Goal: Task Accomplishment & Management: Complete application form

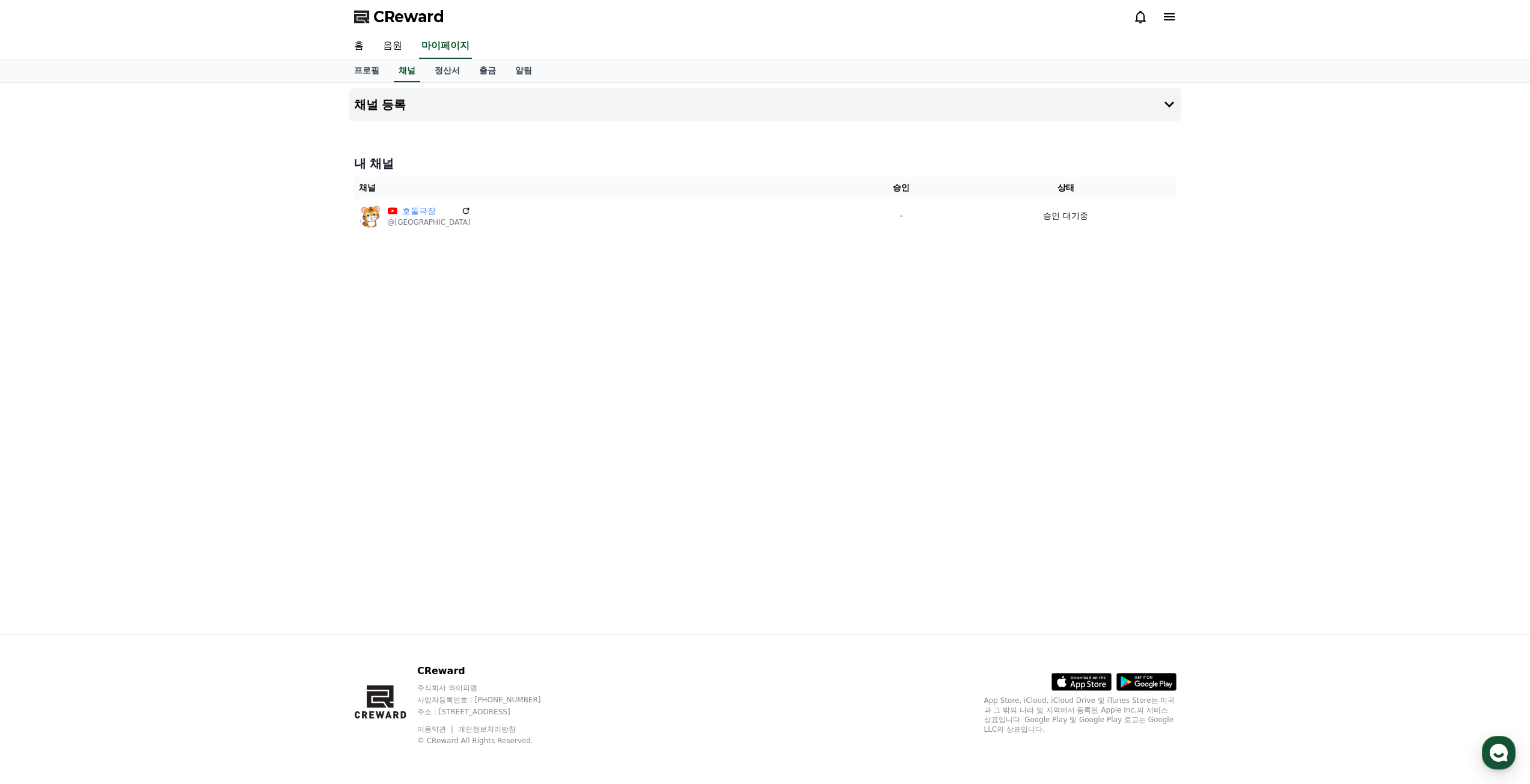
click at [1024, 340] on div "채널 등록 내 채널 채널 승인 상태 호돌극장 @호돌극장 - 승인 대기중" at bounding box center [765, 359] width 842 height 552
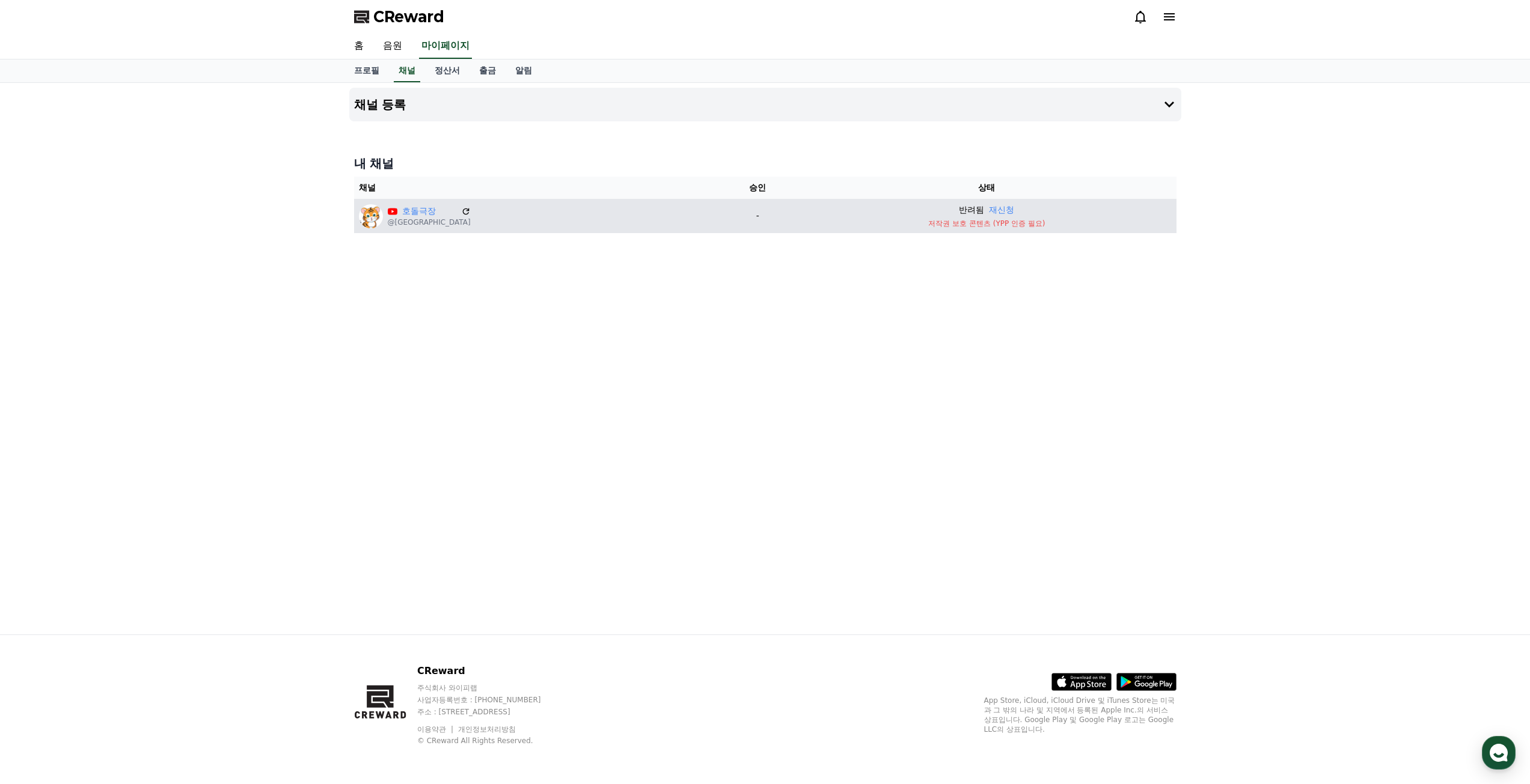
click at [993, 223] on p "저작권 보호 콘텐츠 (YPP 인증 필요)" at bounding box center [986, 223] width 369 height 10
click at [989, 208] on button "재신청" at bounding box center [1002, 210] width 26 height 13
click at [1164, 16] on icon at bounding box center [1169, 16] width 11 height 7
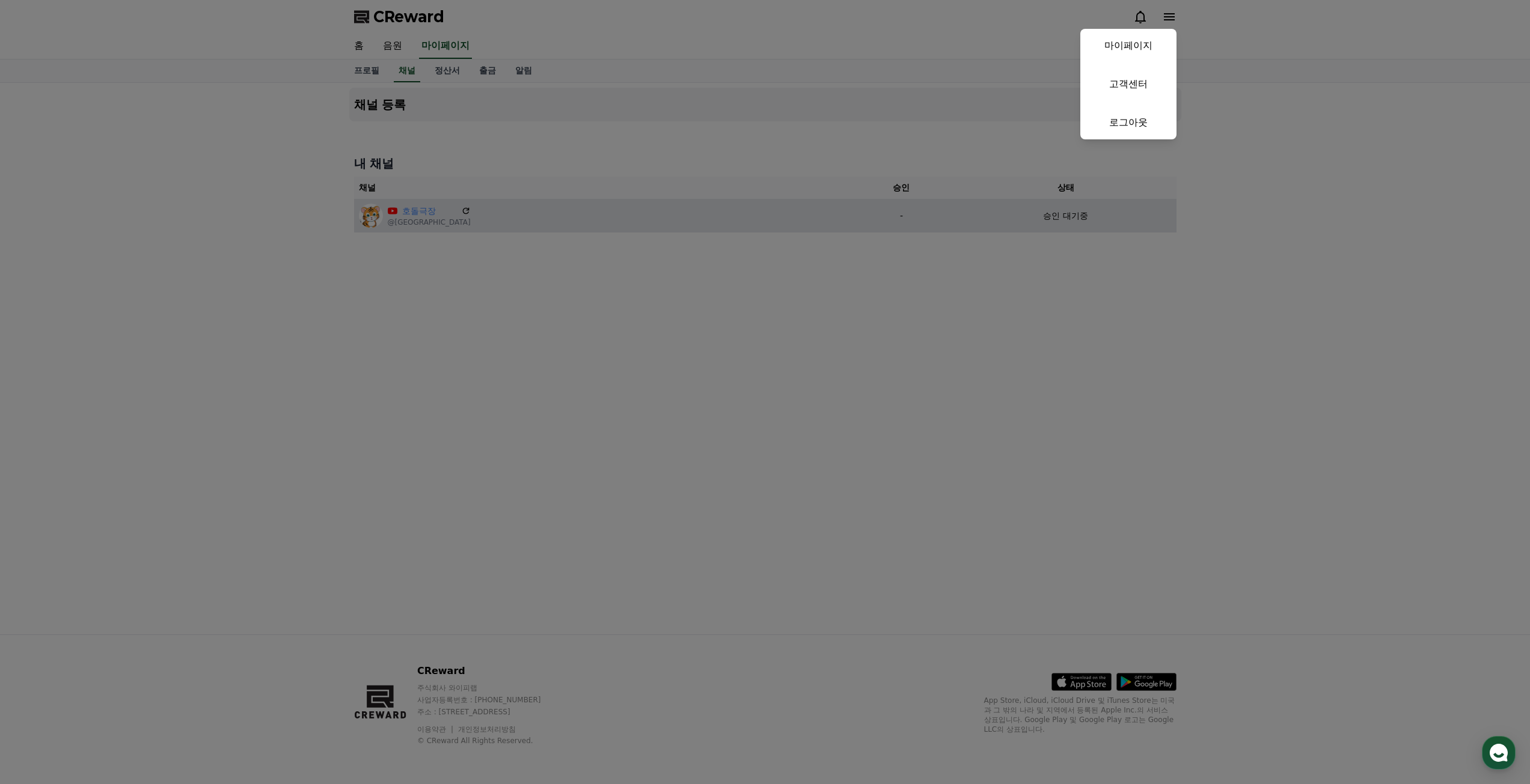
click at [1142, 67] on button "마이페이지 고객센터 로그아웃" at bounding box center [1127, 84] width 96 height 111
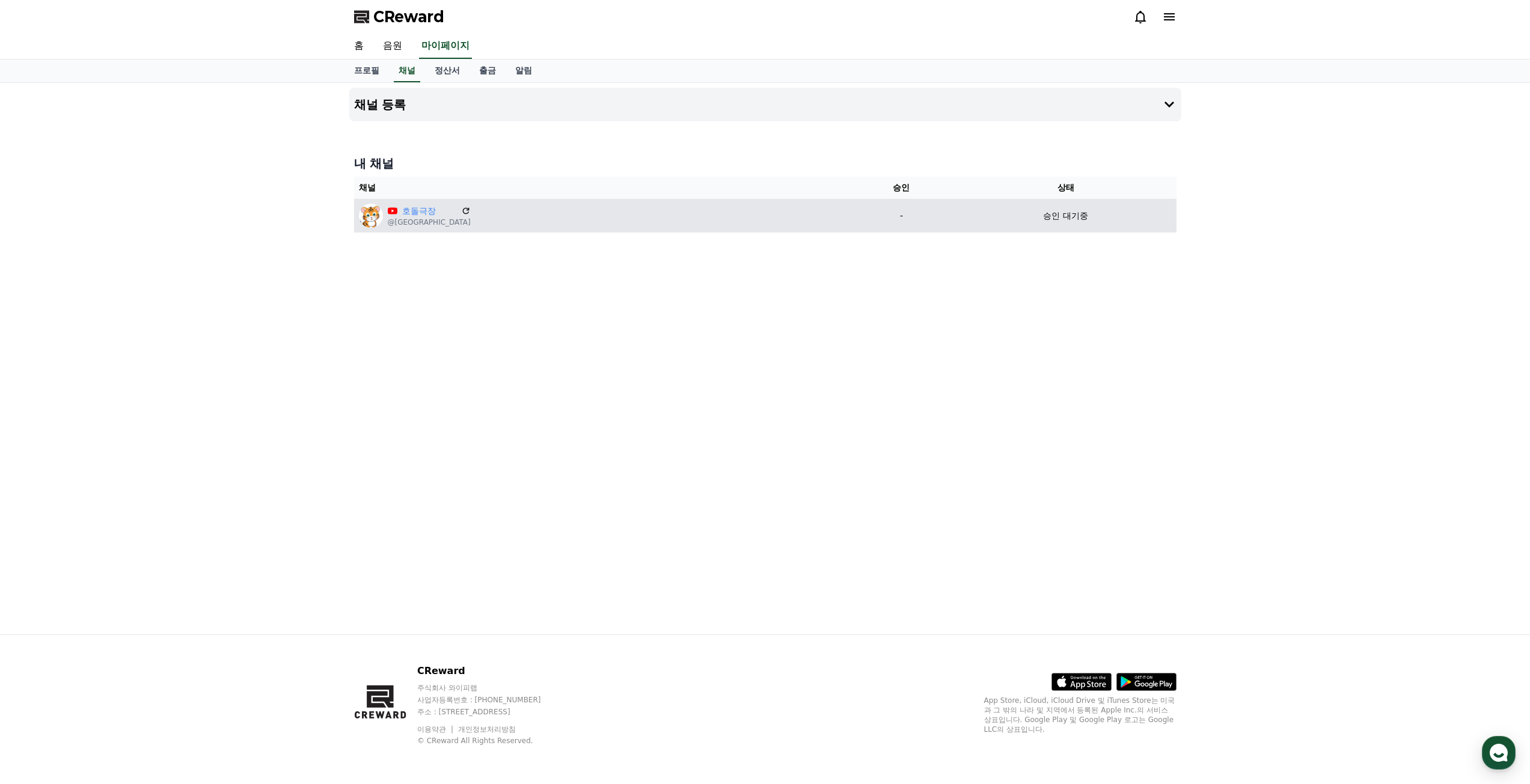
click at [1164, 24] on icon at bounding box center [1169, 17] width 15 height 15
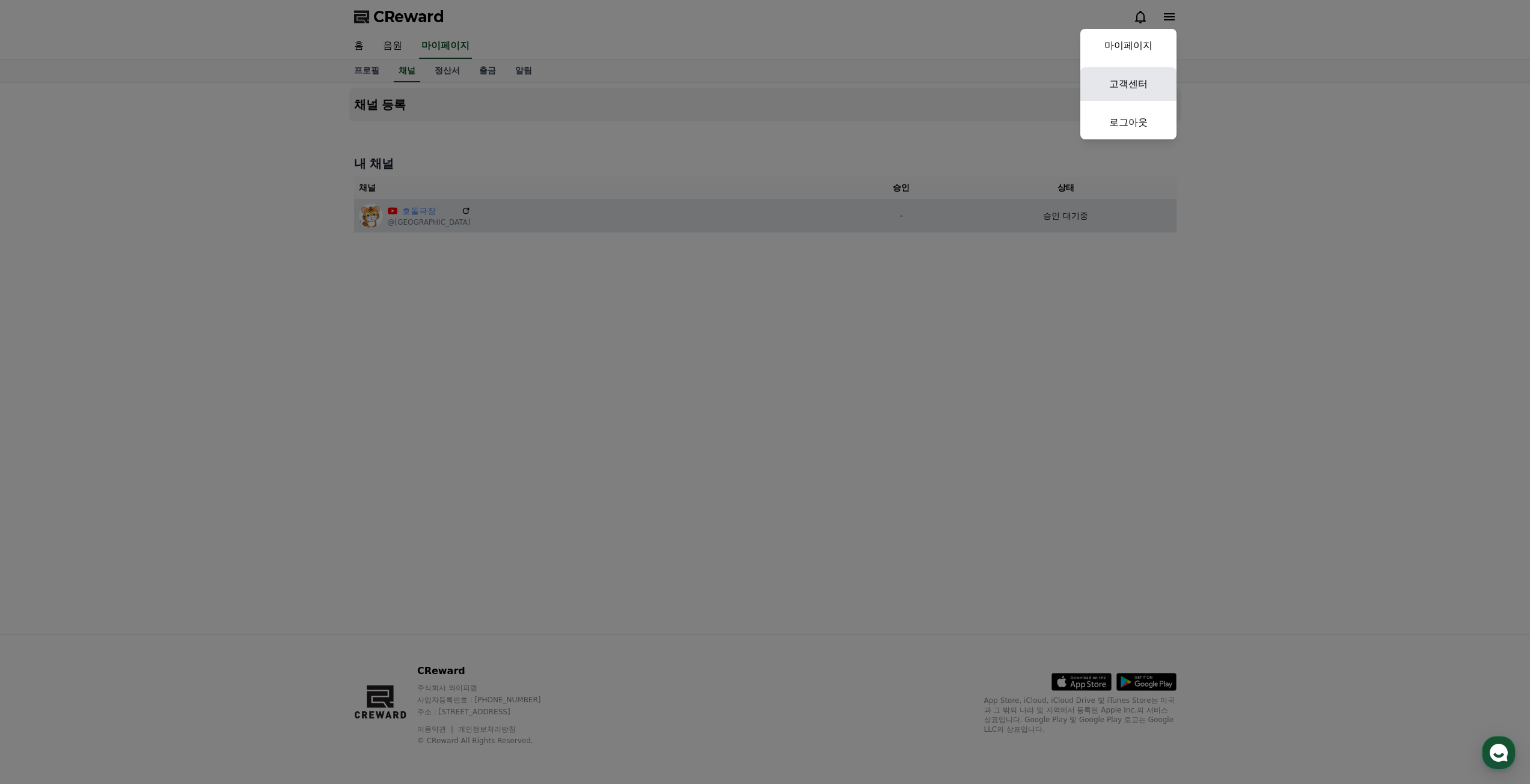
click at [1132, 89] on link "고객센터" at bounding box center [1127, 84] width 96 height 34
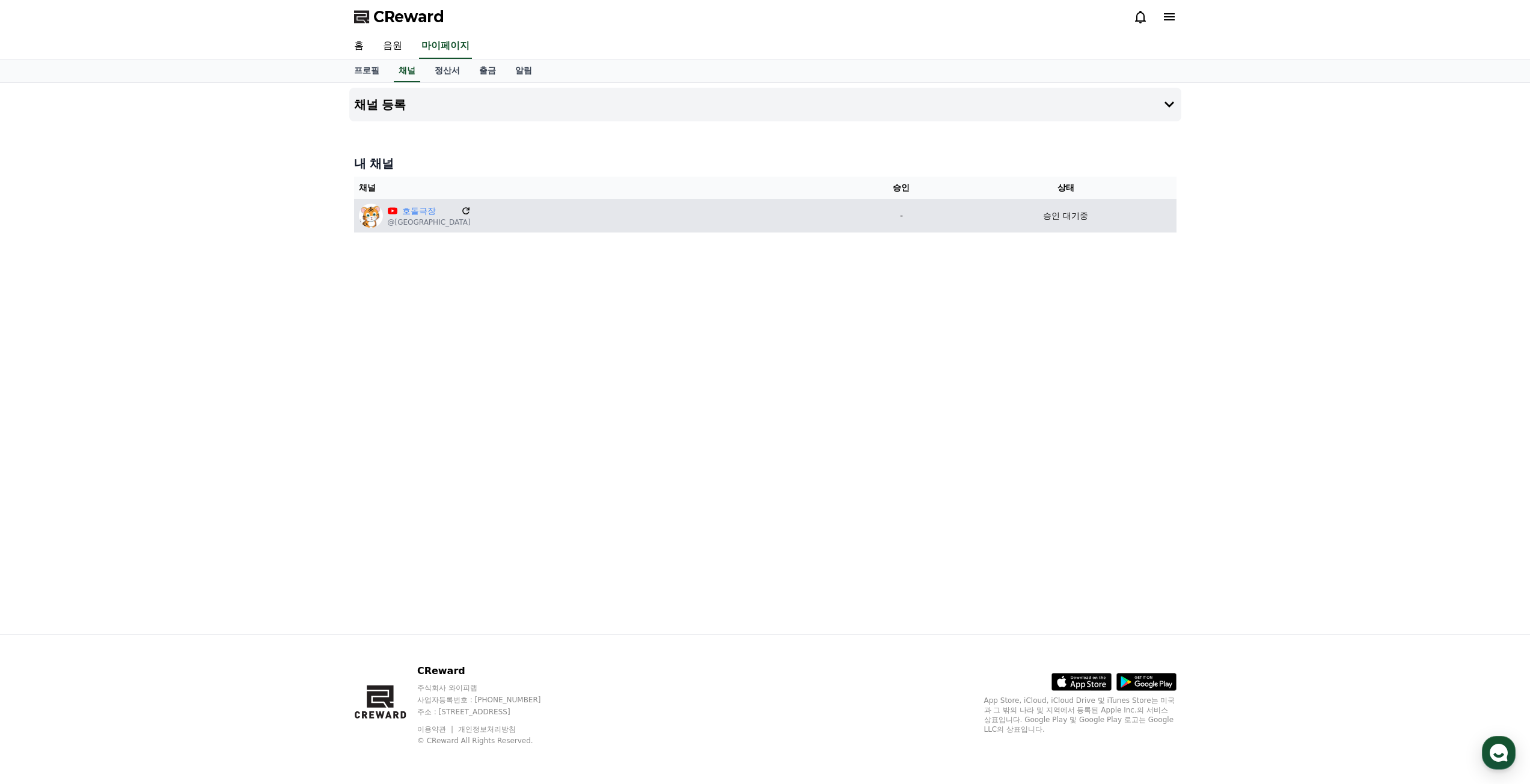
click at [462, 208] on icon at bounding box center [466, 211] width 7 height 7
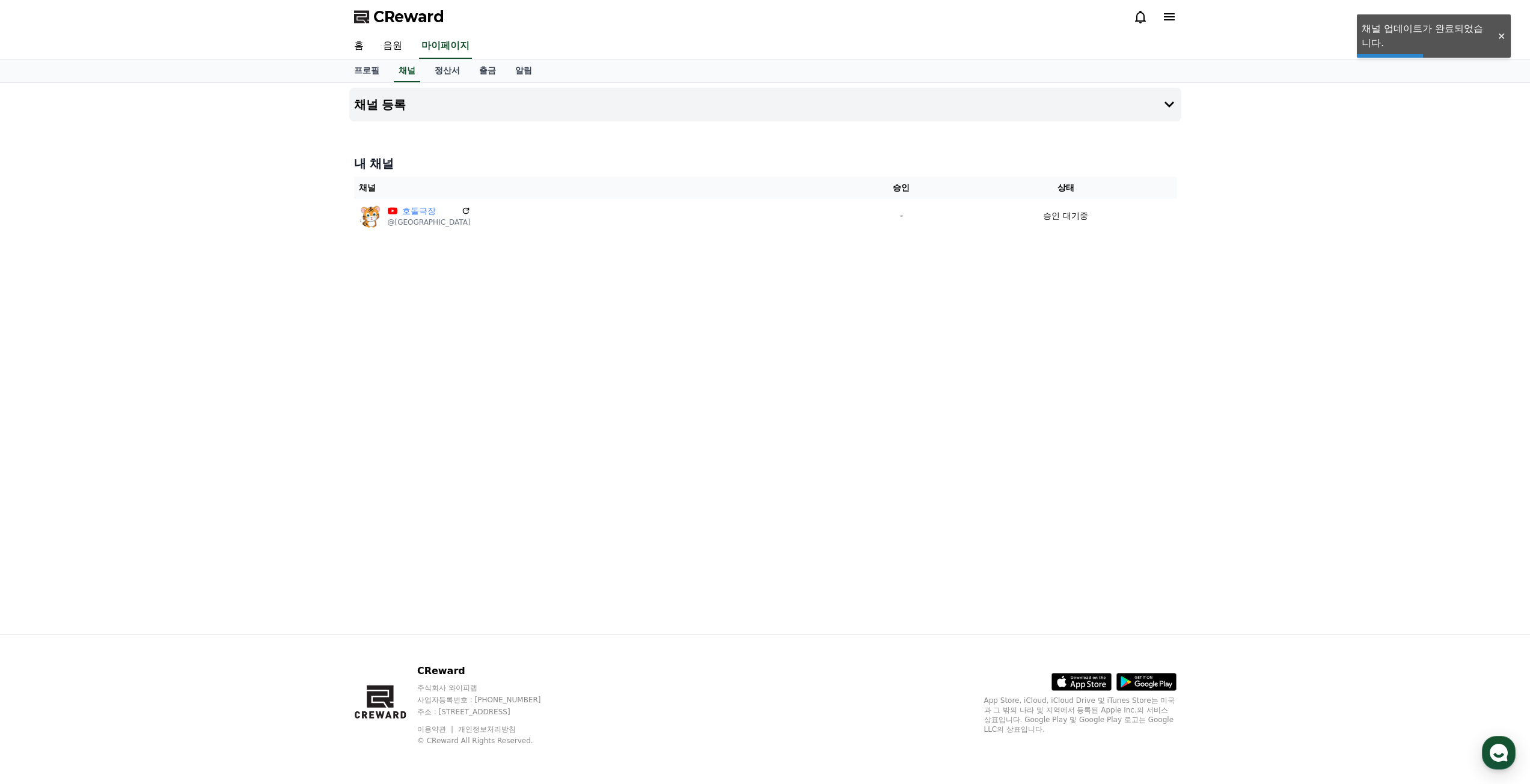
click at [1047, 218] on p "승인 대기중" at bounding box center [1065, 216] width 45 height 13
click at [1160, 102] on button "채널 등록" at bounding box center [765, 104] width 832 height 34
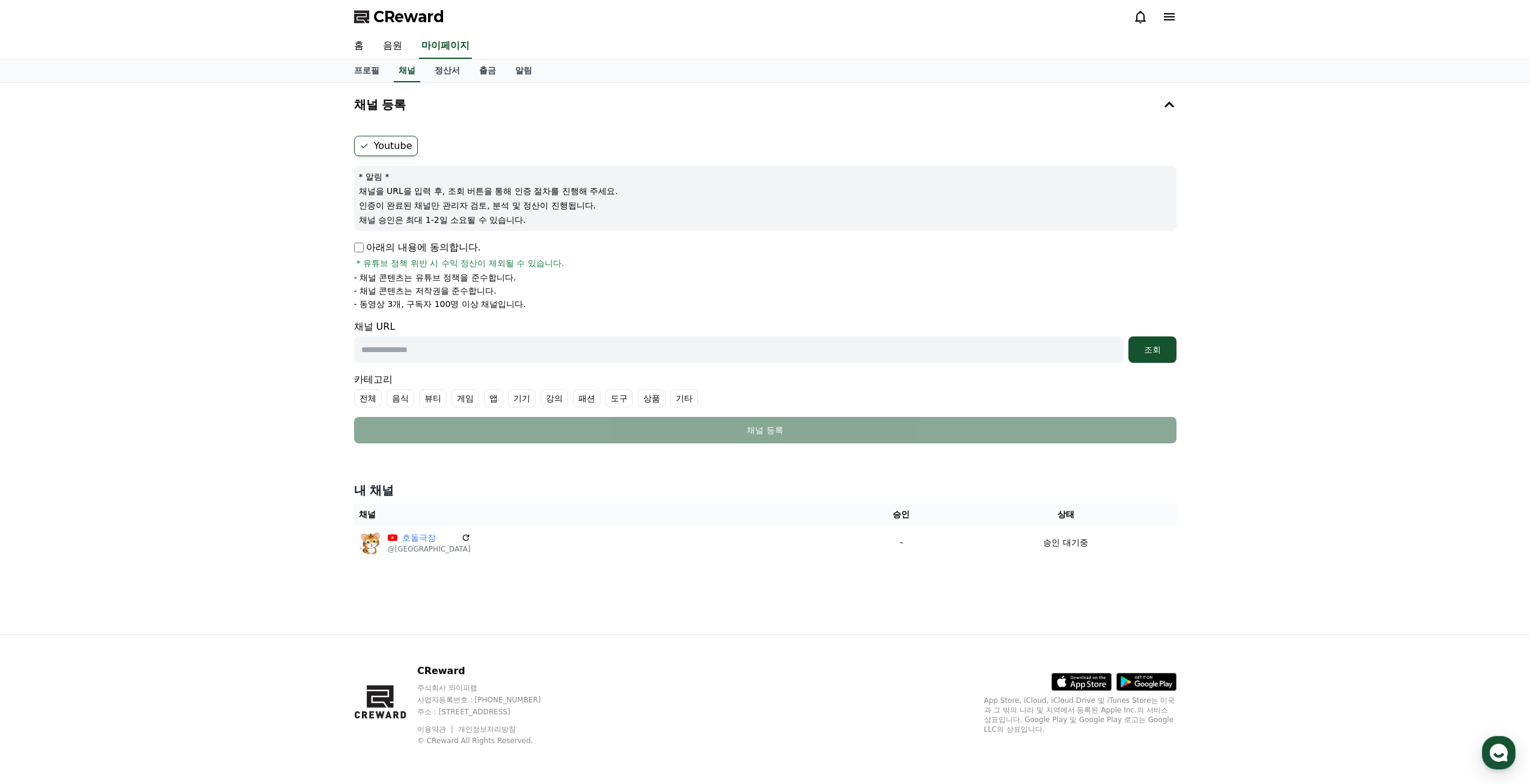
drag, startPoint x: 629, startPoint y: 345, endPoint x: 645, endPoint y: 347, distance: 16.1
click at [629, 345] on input "text" at bounding box center [738, 349] width 770 height 27
paste input "**********"
type input "**********"
click at [1163, 345] on div "조회" at bounding box center [1152, 349] width 38 height 12
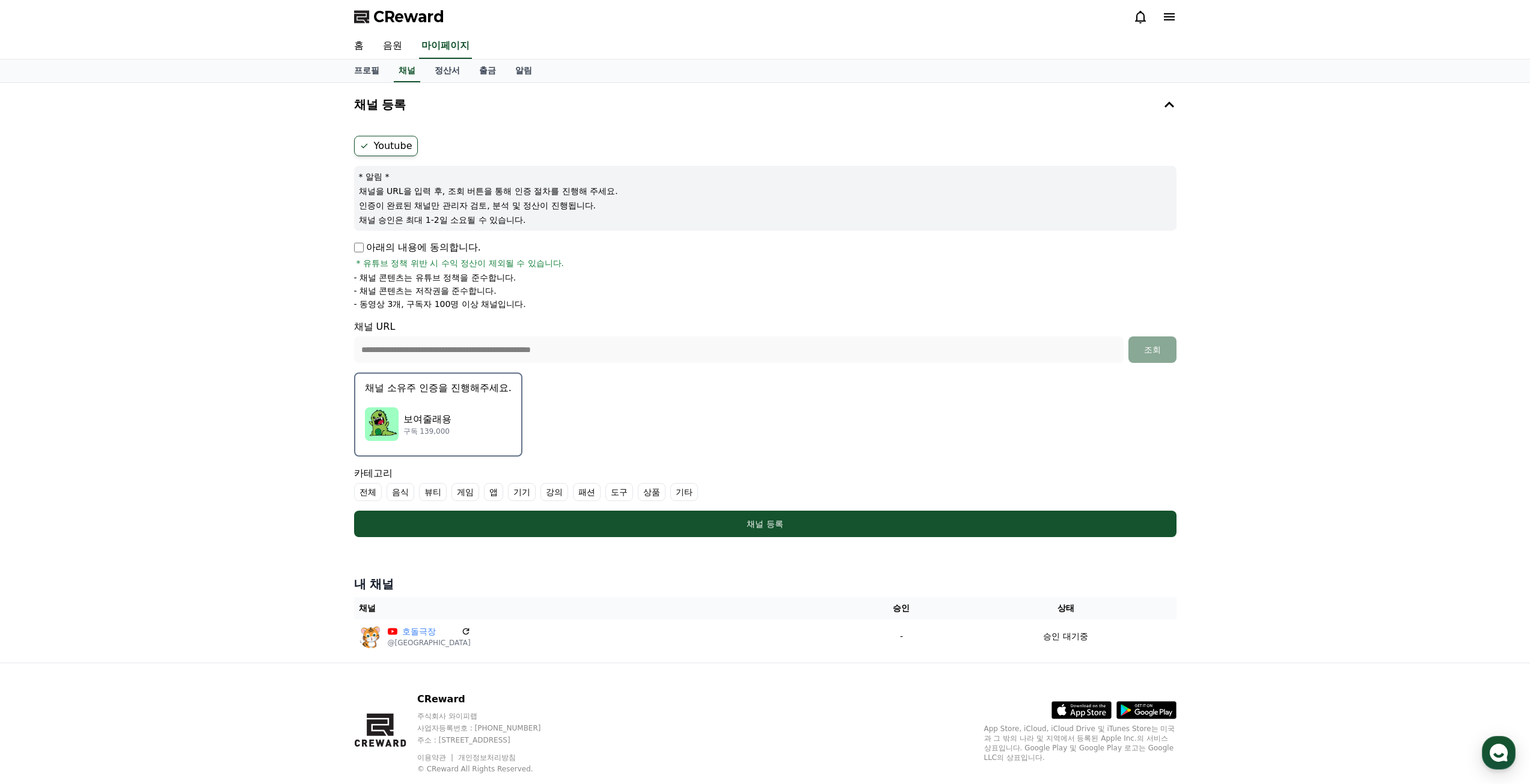
click at [491, 423] on div "보여줄래용 구독 139,000" at bounding box center [438, 424] width 146 height 48
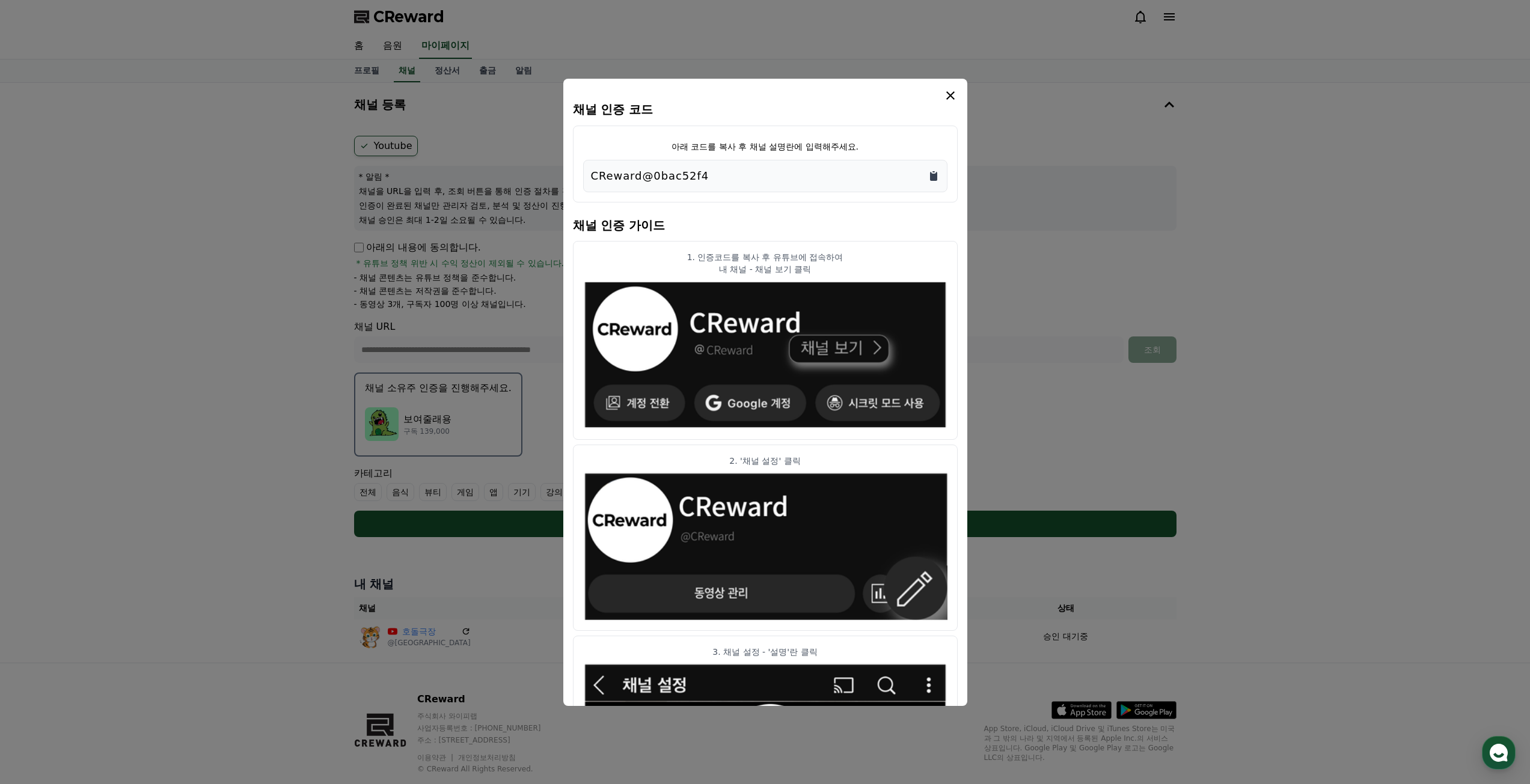
click at [932, 172] on icon "Copy to clipboard" at bounding box center [933, 171] width 3 height 1
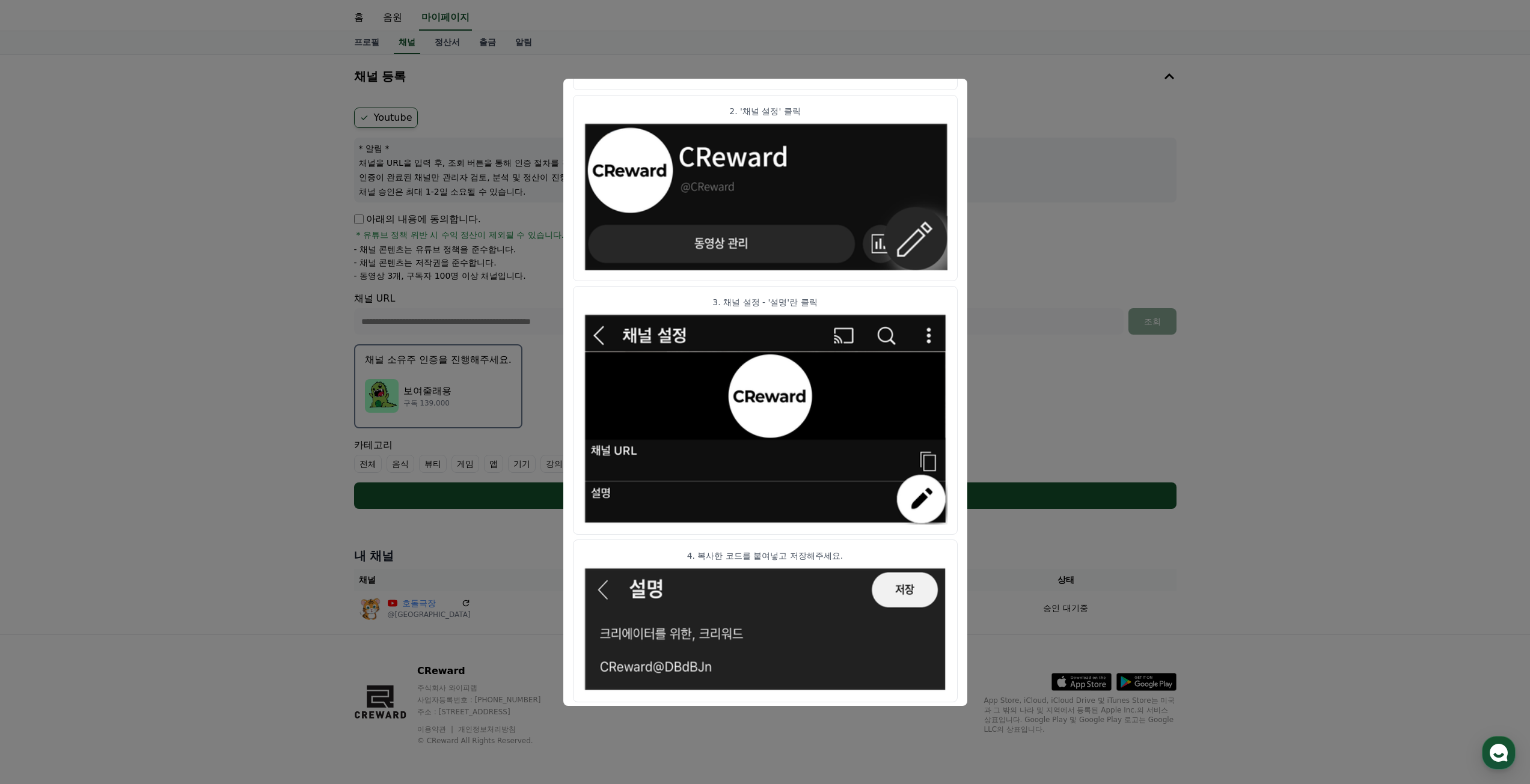
scroll to position [410, 0]
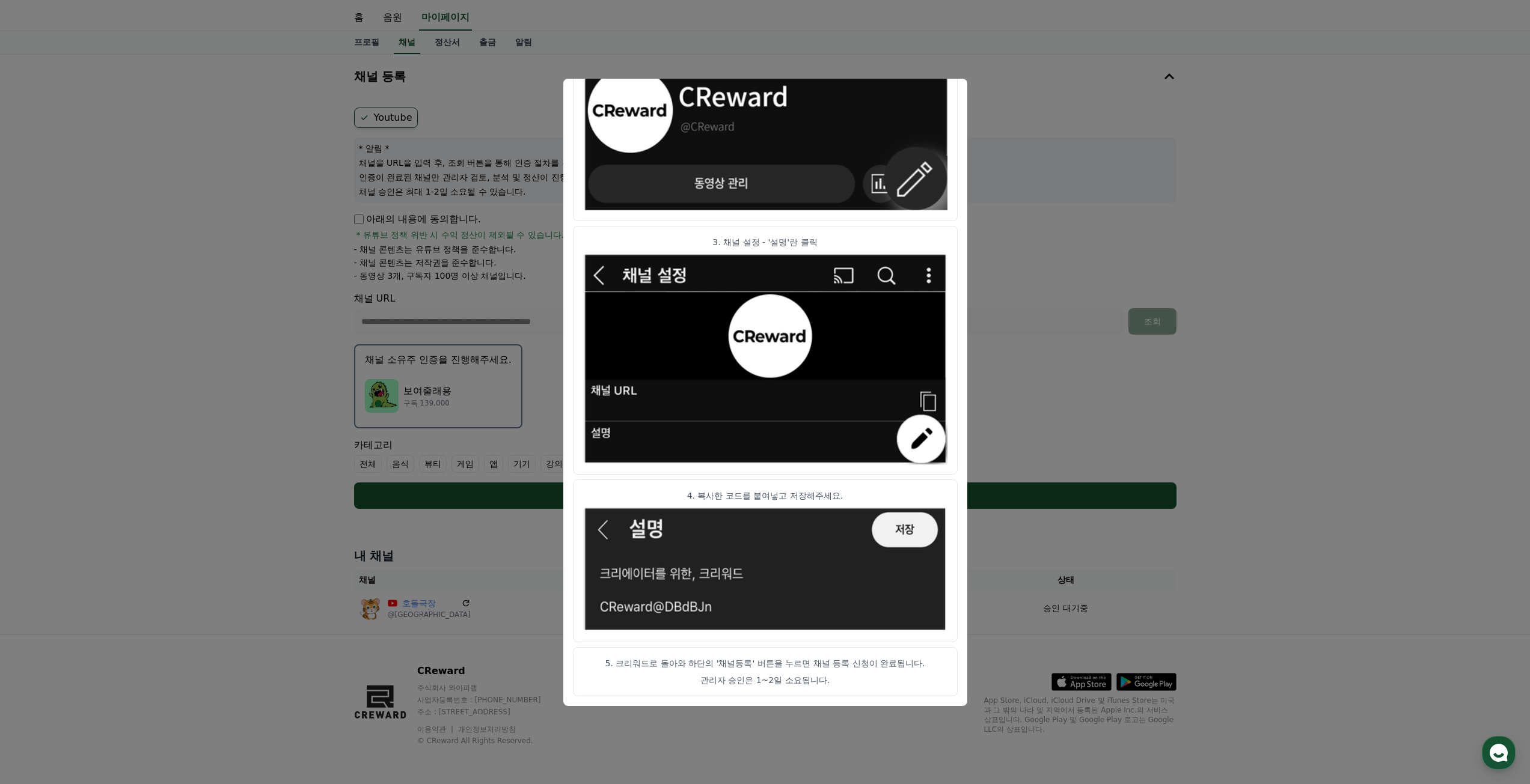
click at [1273, 585] on button "close modal" at bounding box center [765, 392] width 1530 height 784
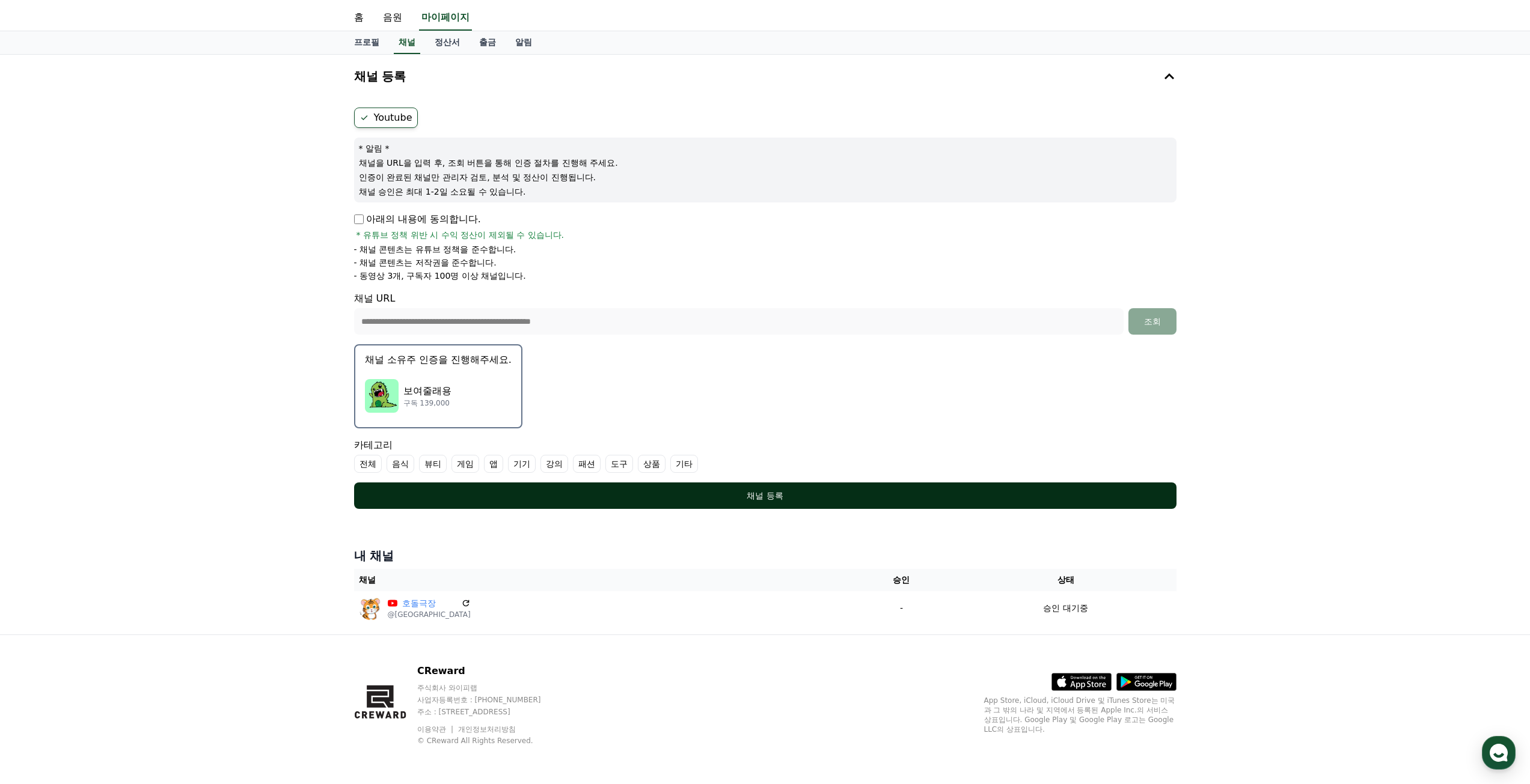
click at [840, 498] on div "채널 등록" at bounding box center [765, 495] width 774 height 12
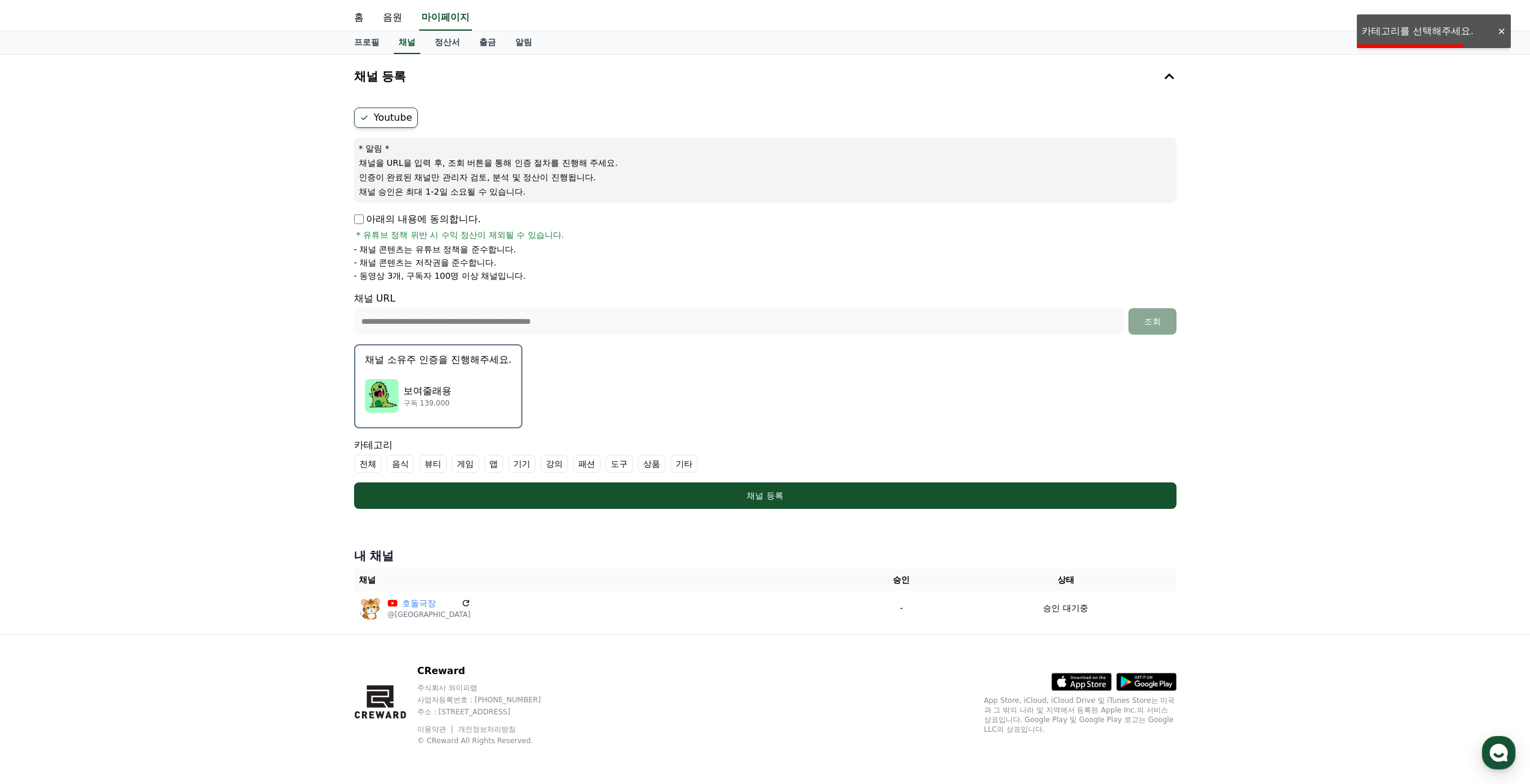
click at [685, 465] on label "기타" at bounding box center [684, 464] width 27 height 18
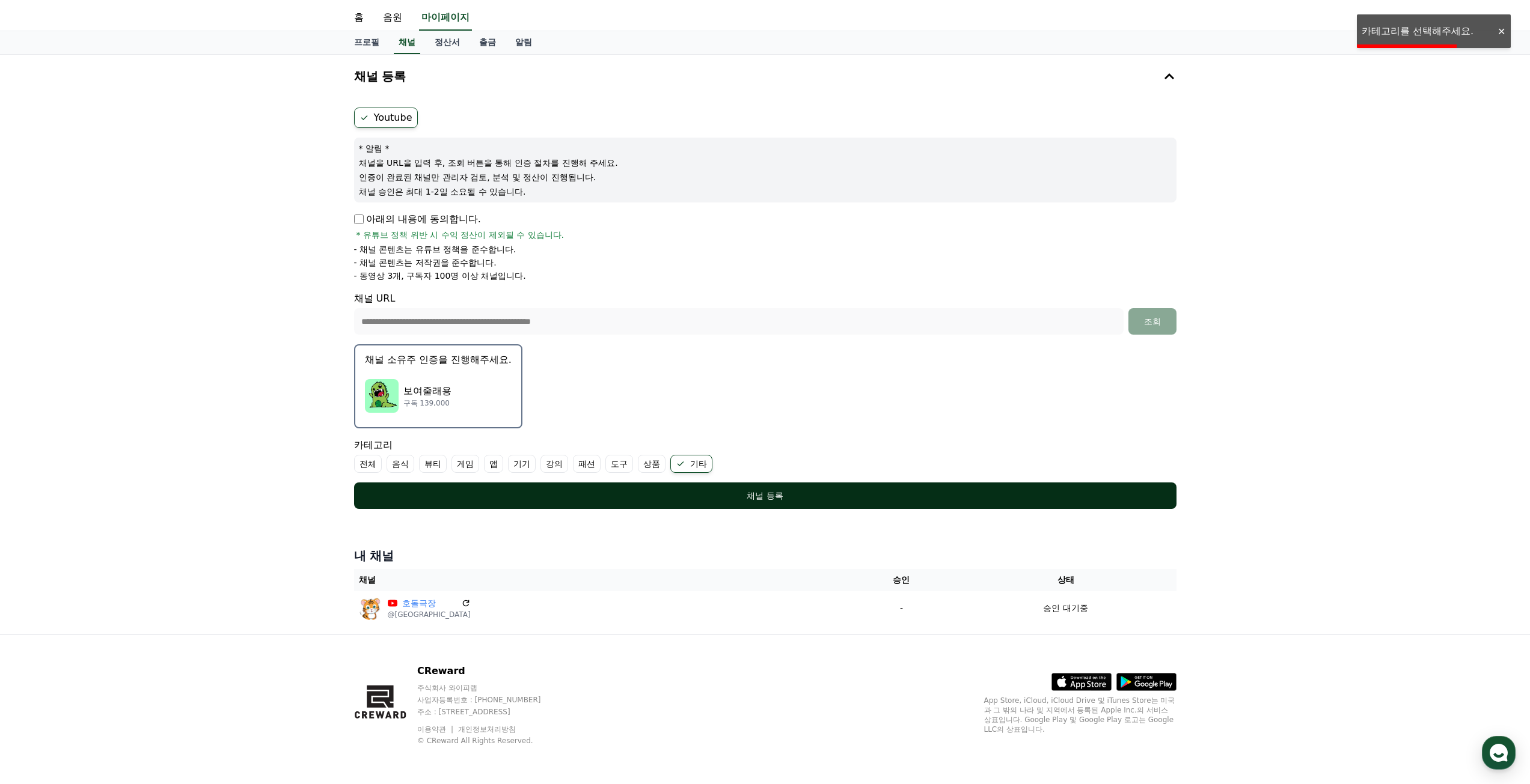
click at [699, 493] on div "채널 등록" at bounding box center [765, 495] width 774 height 12
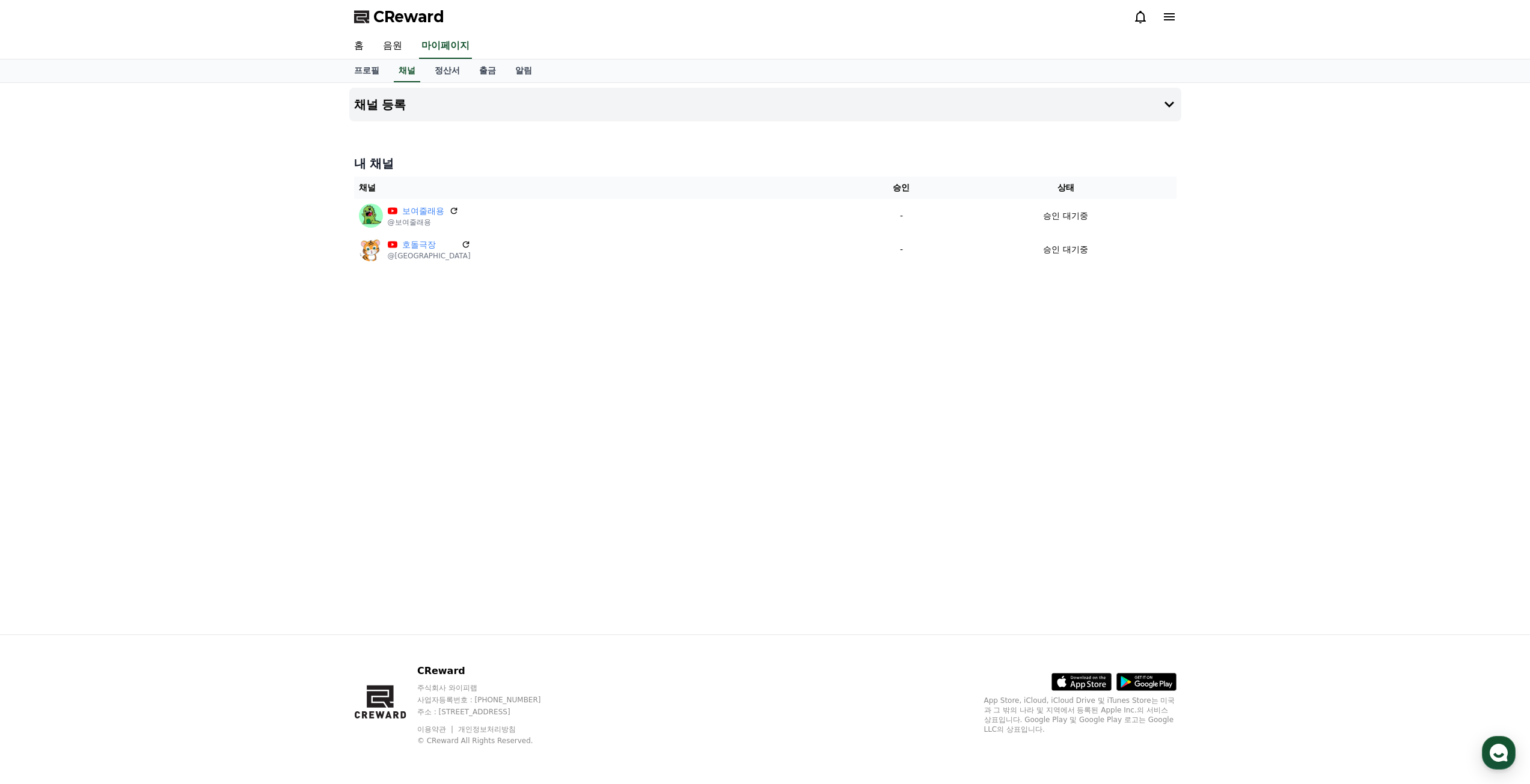
click at [1165, 13] on icon at bounding box center [1169, 16] width 11 height 7
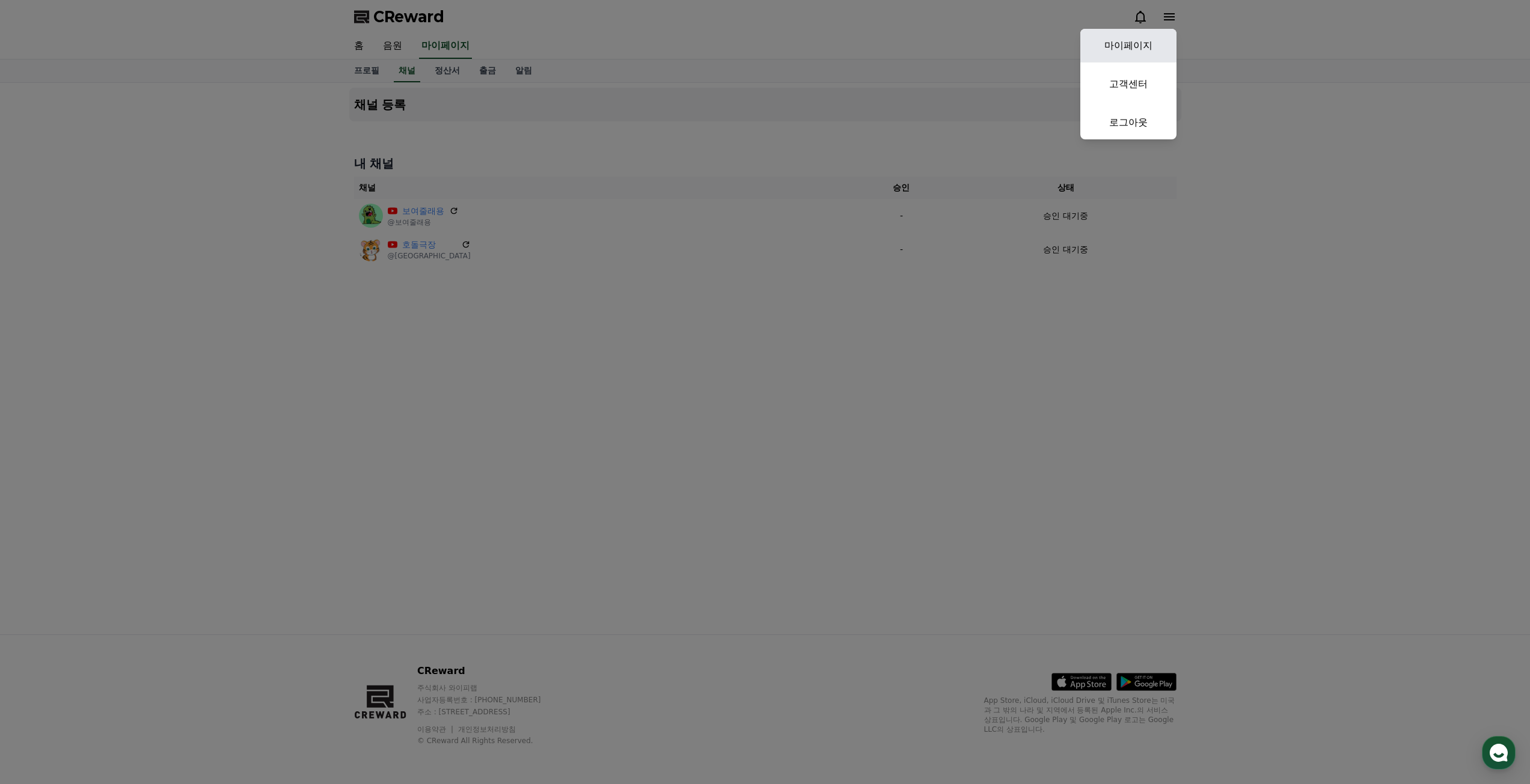
click at [1141, 46] on link "마이페이지" at bounding box center [1127, 46] width 96 height 34
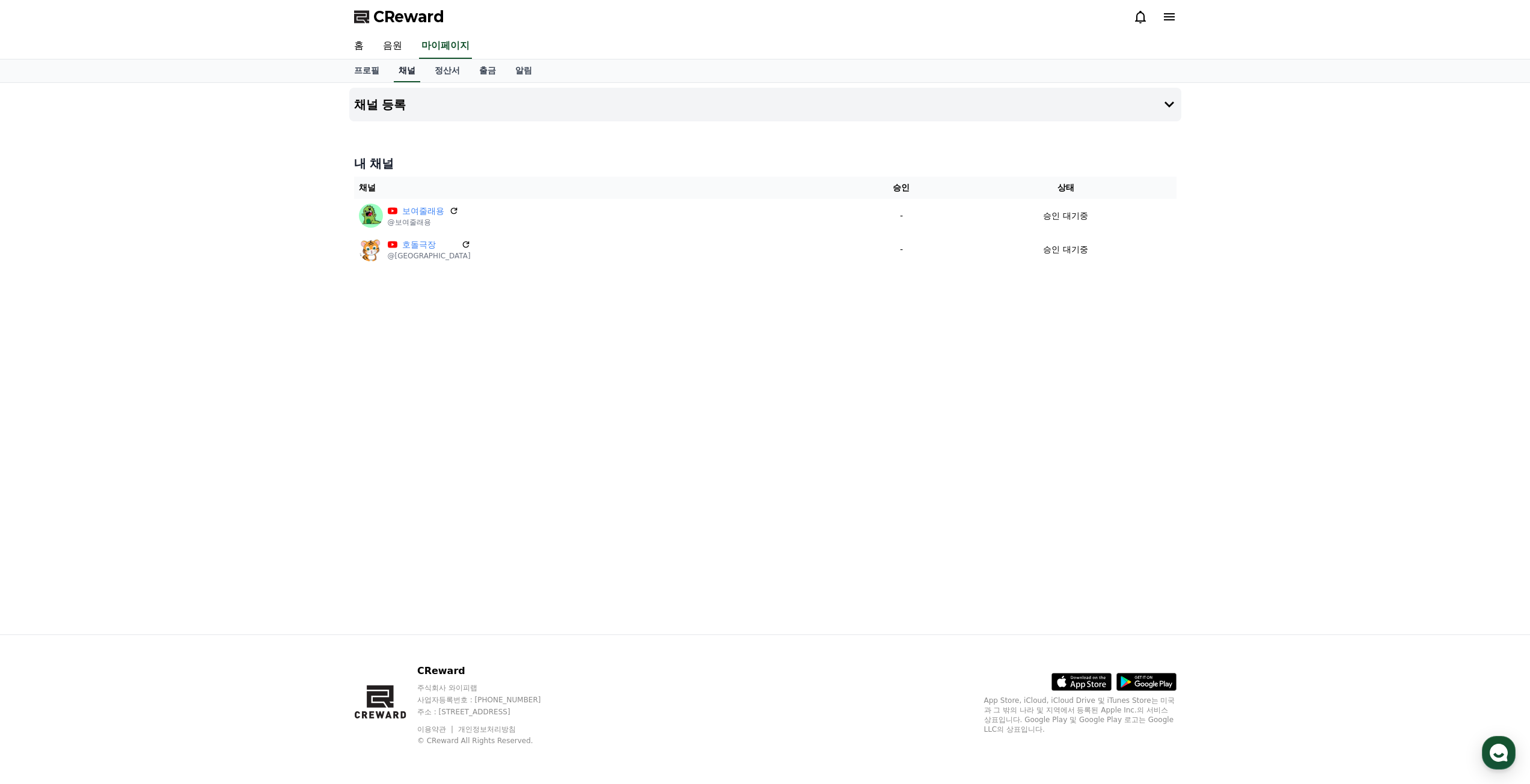
select select "**********"
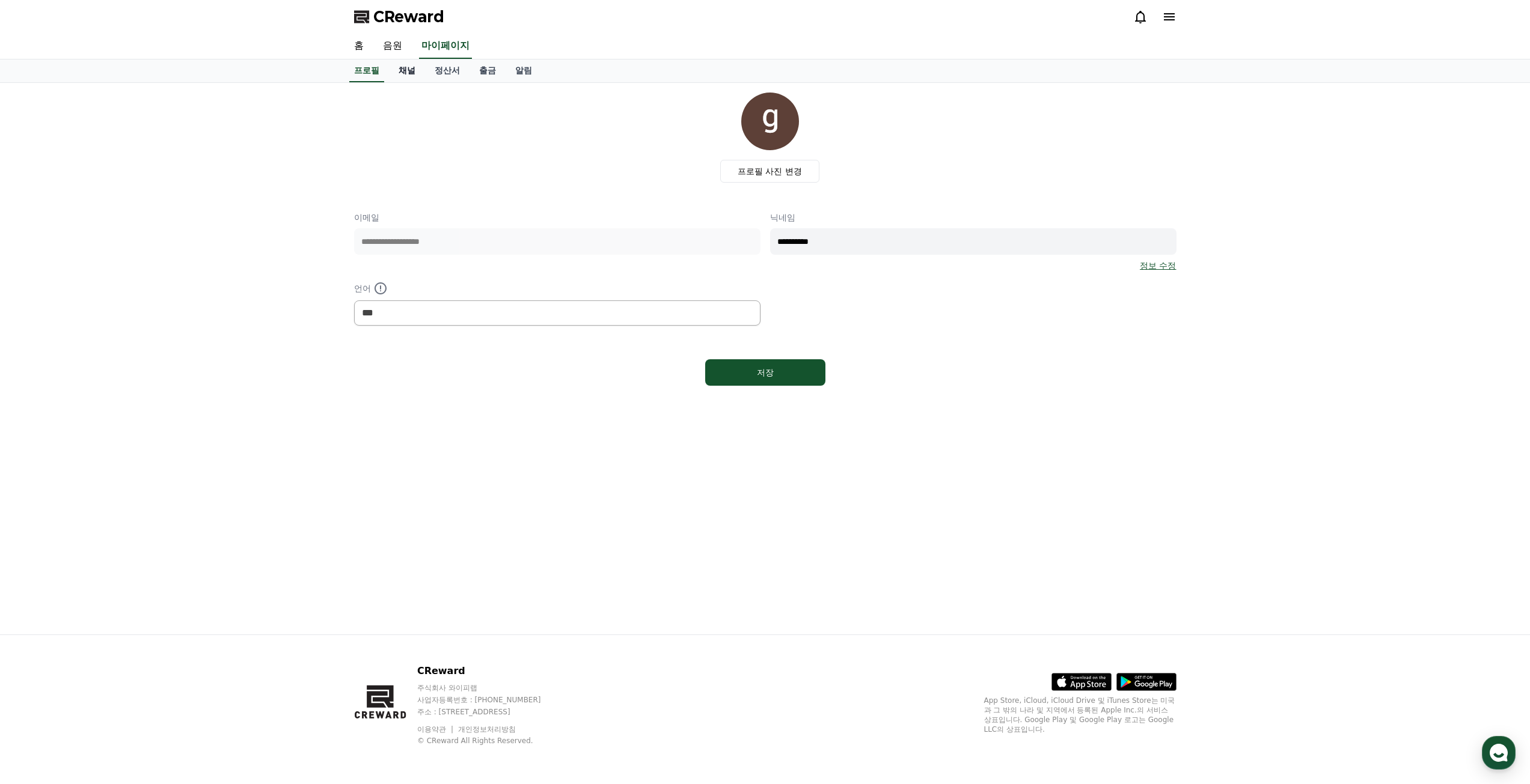
click at [413, 74] on link "채널" at bounding box center [406, 70] width 36 height 23
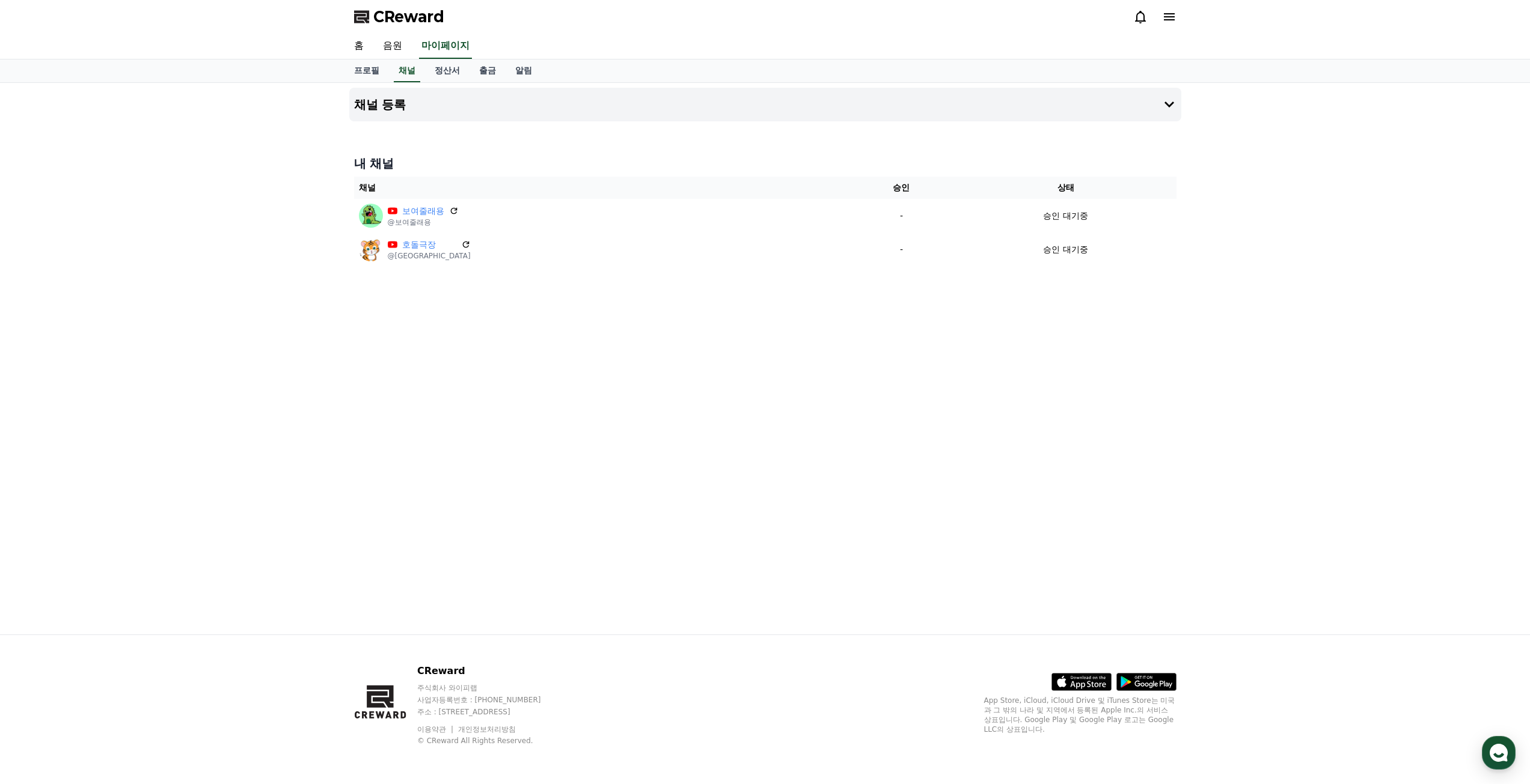
click at [1173, 13] on icon at bounding box center [1169, 17] width 15 height 15
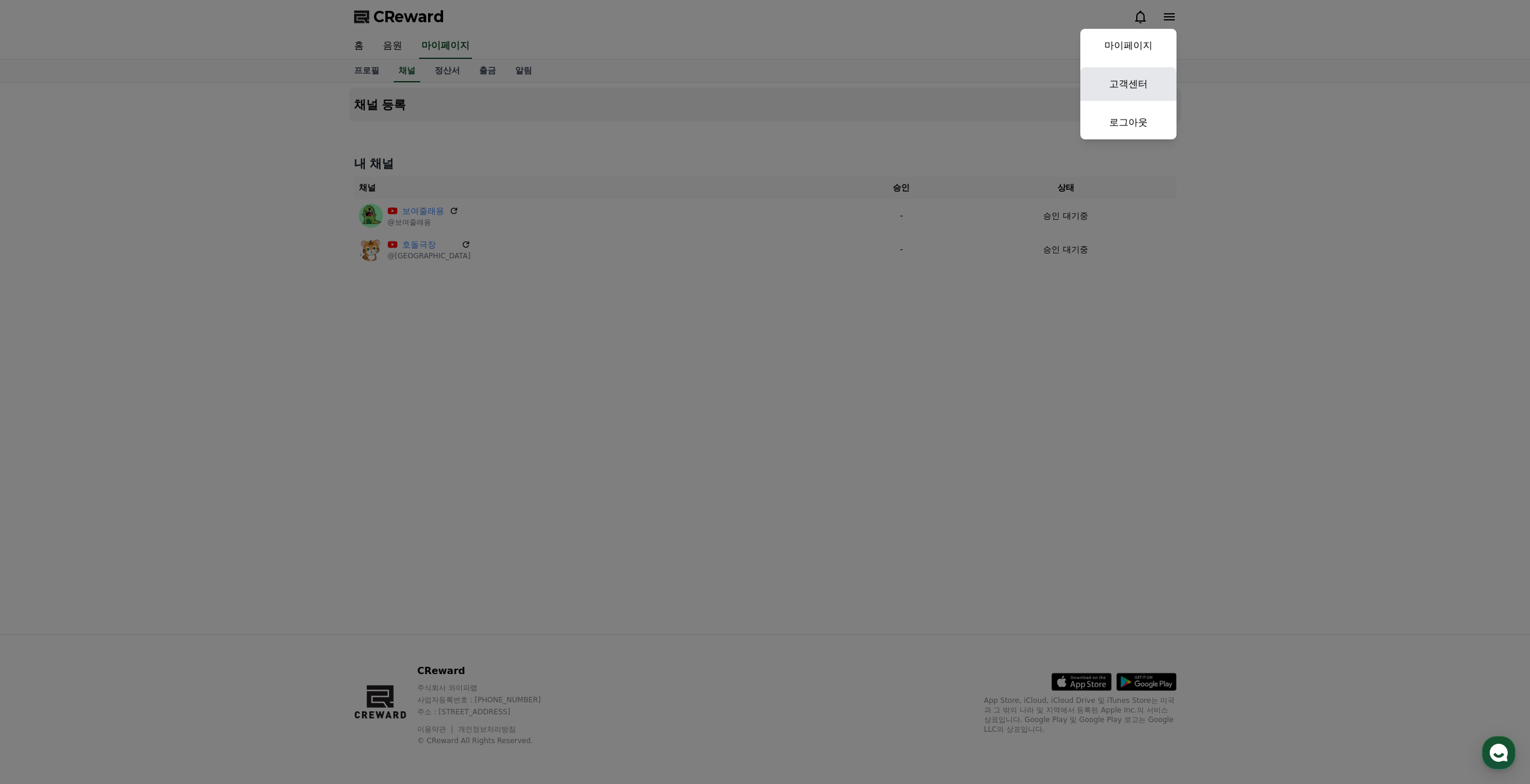
click at [1118, 81] on link "고객센터" at bounding box center [1127, 84] width 96 height 34
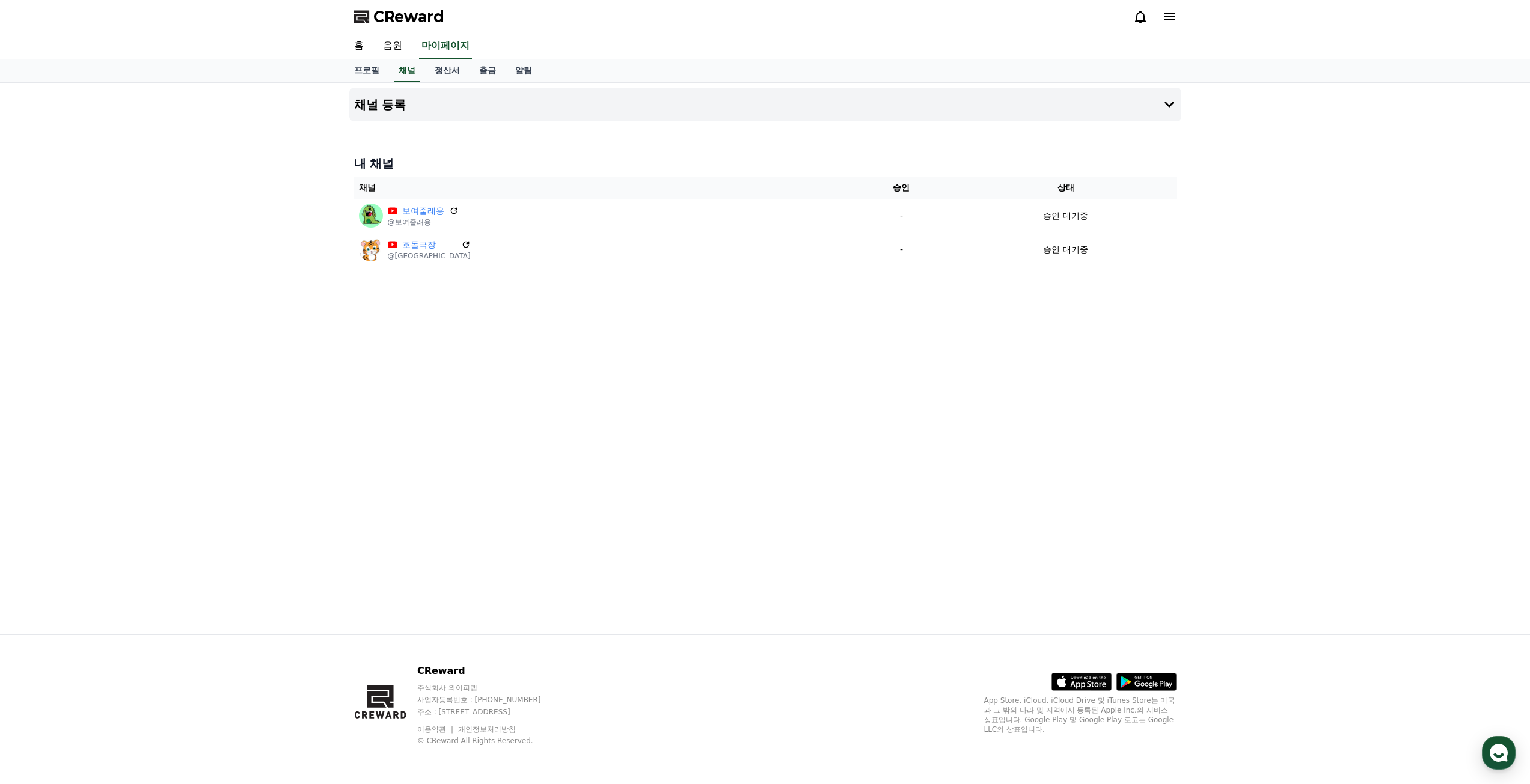
click at [1169, 16] on icon at bounding box center [1169, 16] width 11 height 7
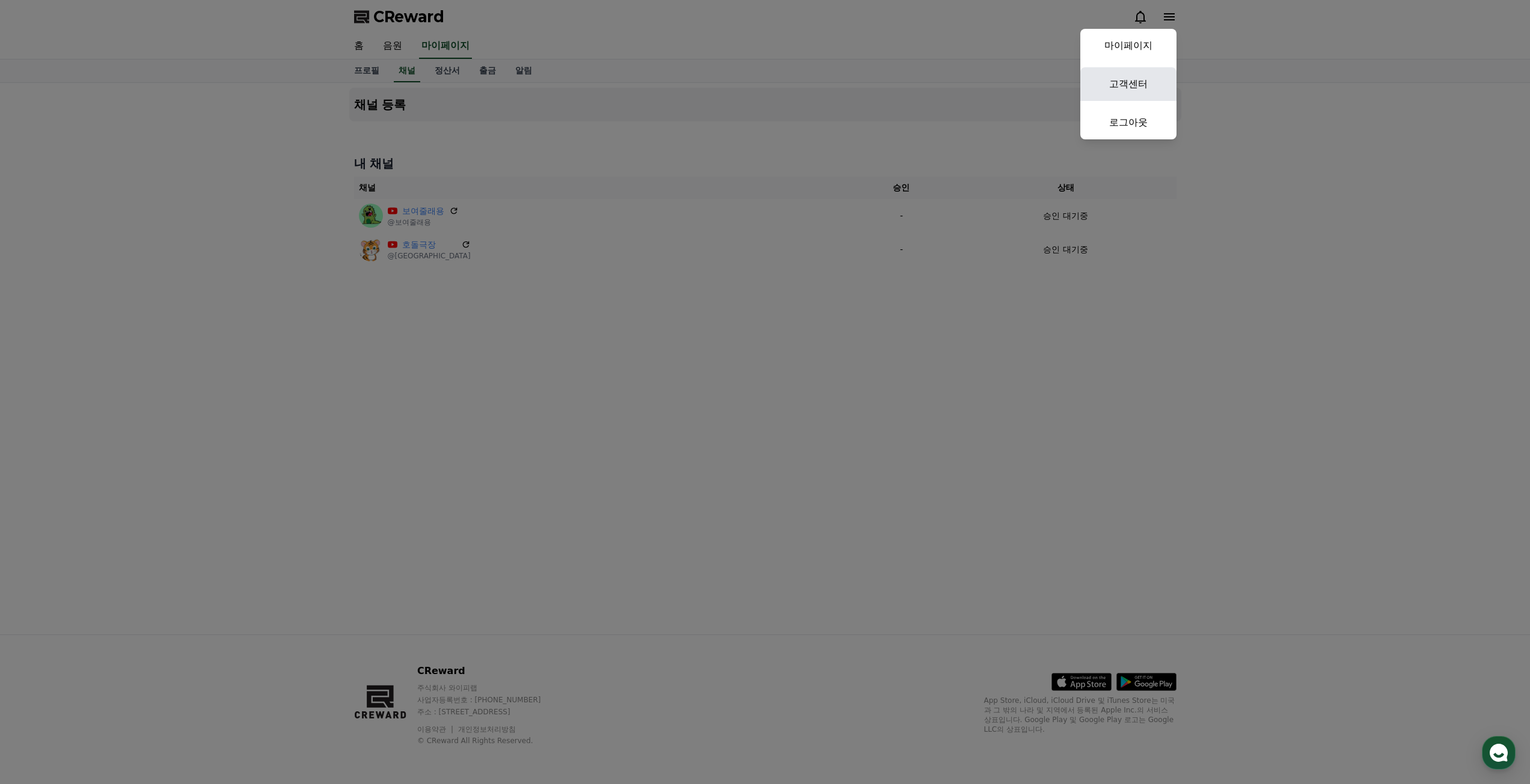
click at [1122, 88] on link "고객센터" at bounding box center [1127, 84] width 96 height 34
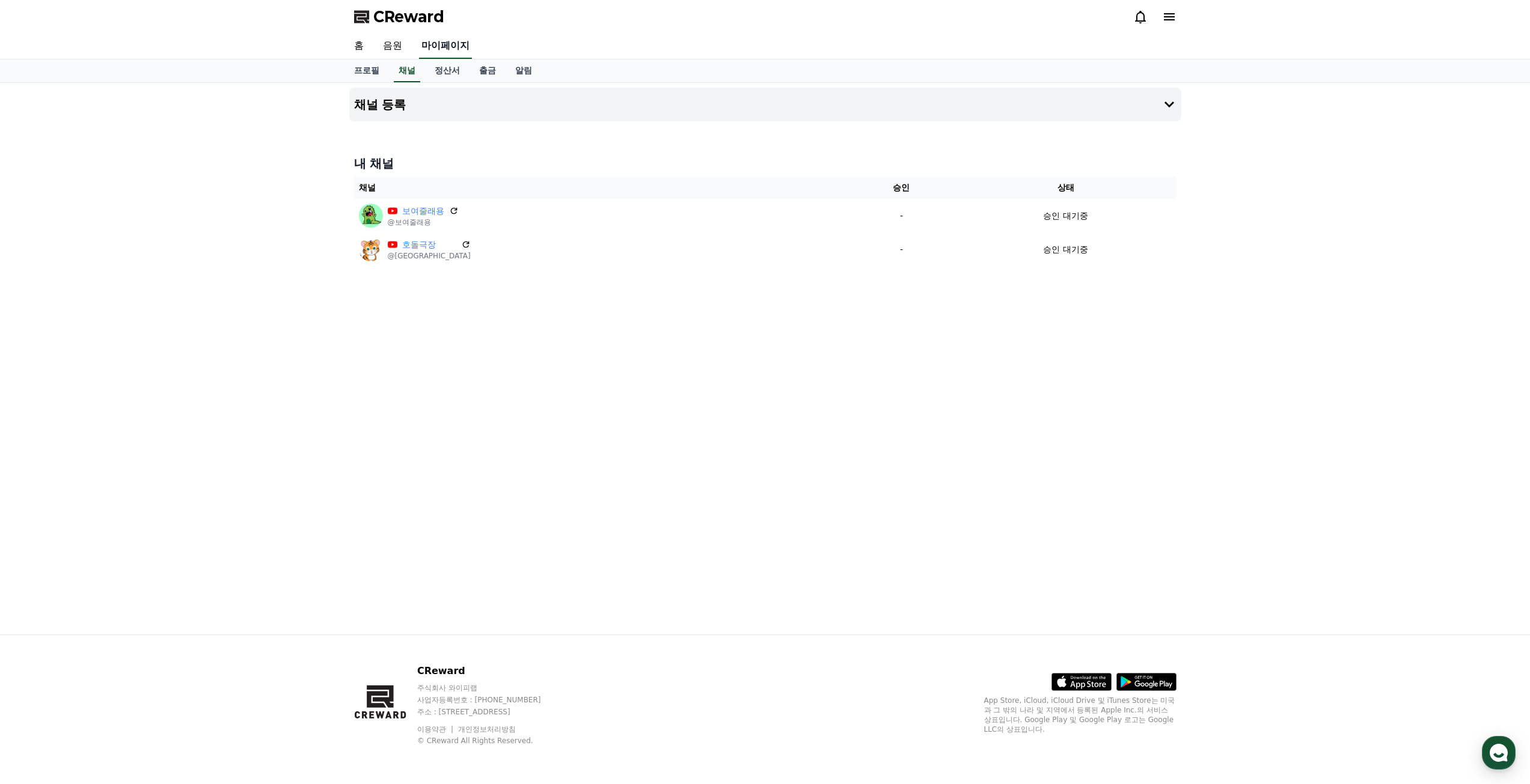
click at [449, 44] on link "마이페이지" at bounding box center [446, 47] width 53 height 26
select select "**********"
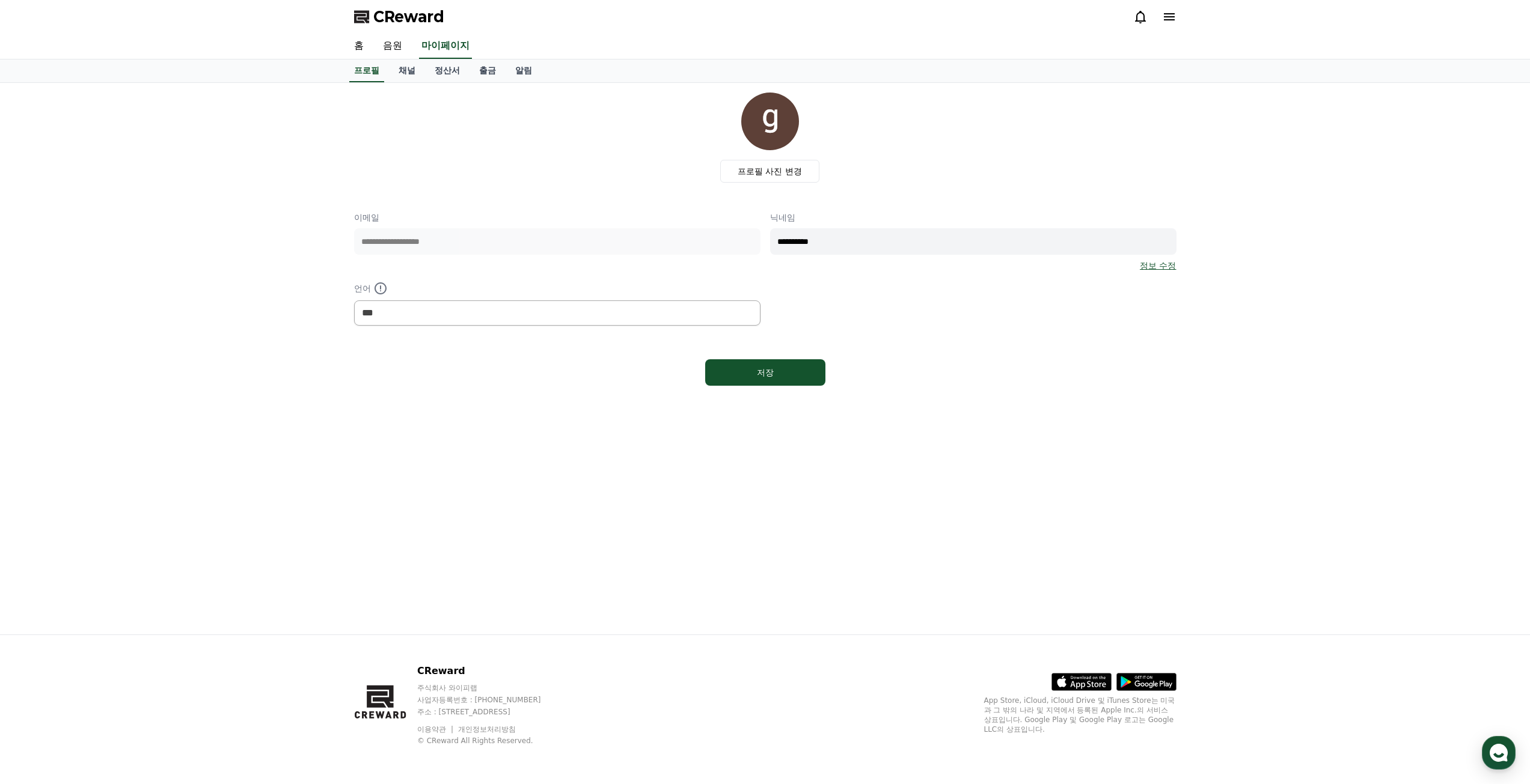
click at [399, 20] on span "CReward" at bounding box center [409, 16] width 71 height 19
